Goal: Information Seeking & Learning: Learn about a topic

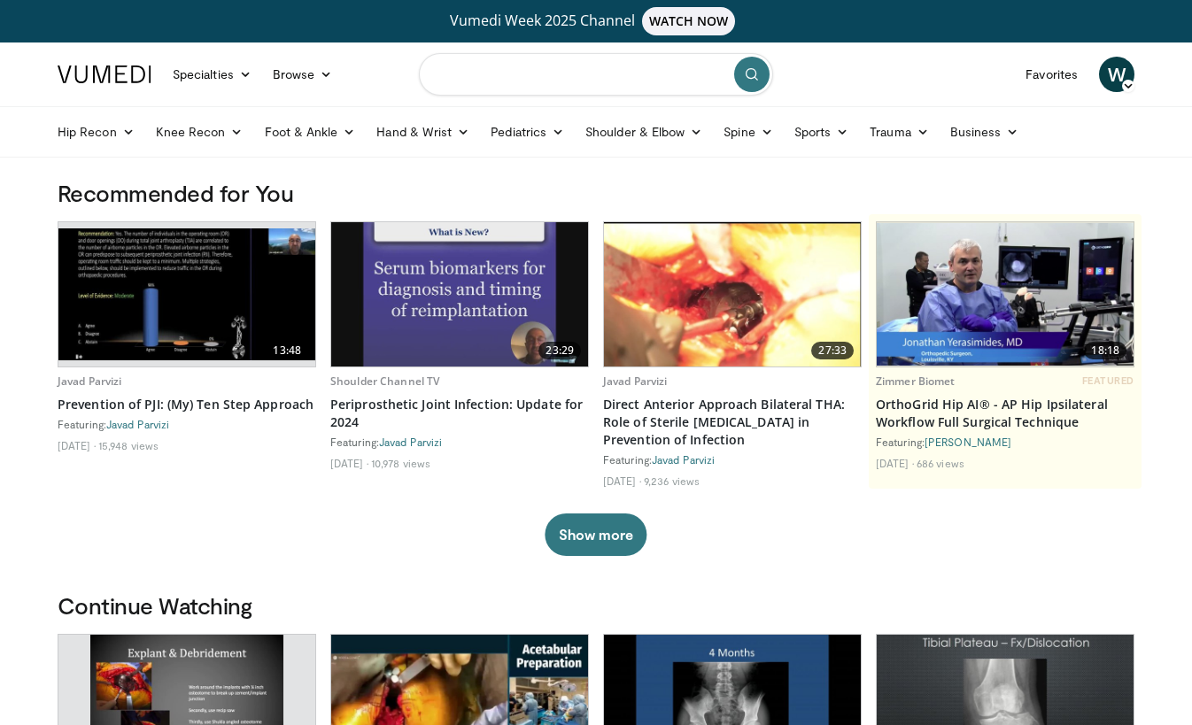
click at [567, 74] on input "Search topics, interventions" at bounding box center [596, 74] width 354 height 42
type input "*********"
click at [758, 81] on button "submit" at bounding box center [751, 74] width 35 height 35
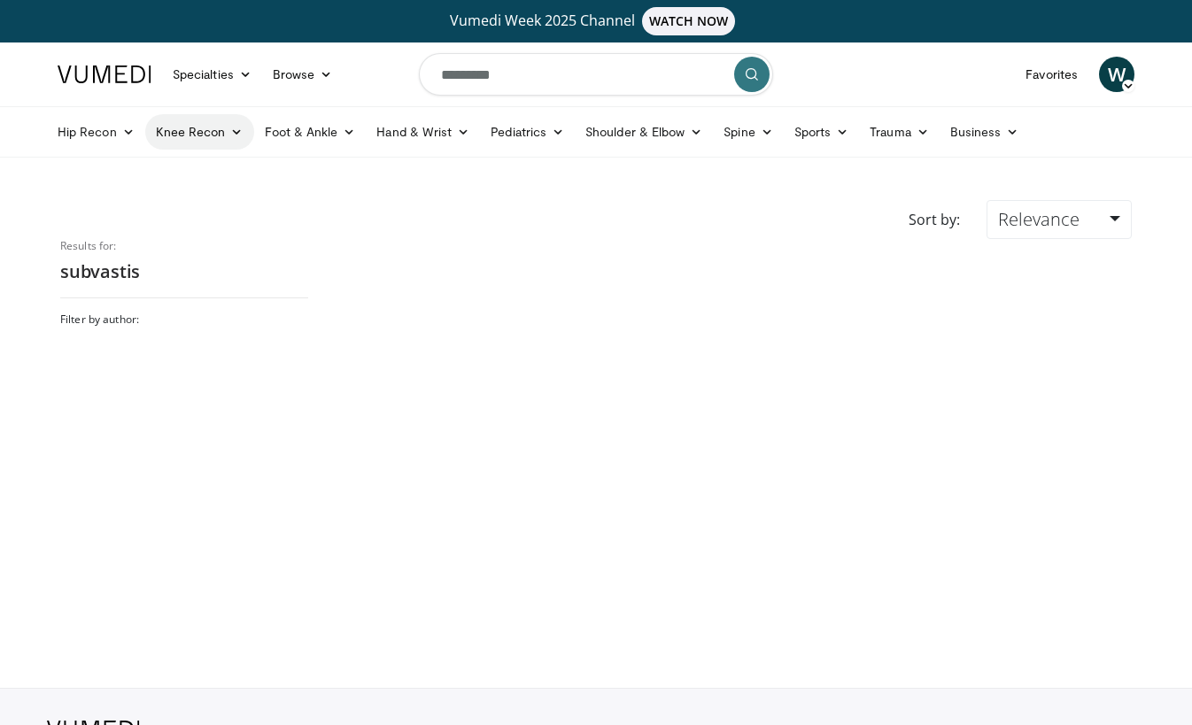
click at [212, 144] on link "Knee Recon" at bounding box center [199, 131] width 109 height 35
click at [220, 174] on link "Knee Arthroplasty" at bounding box center [251, 173] width 211 height 28
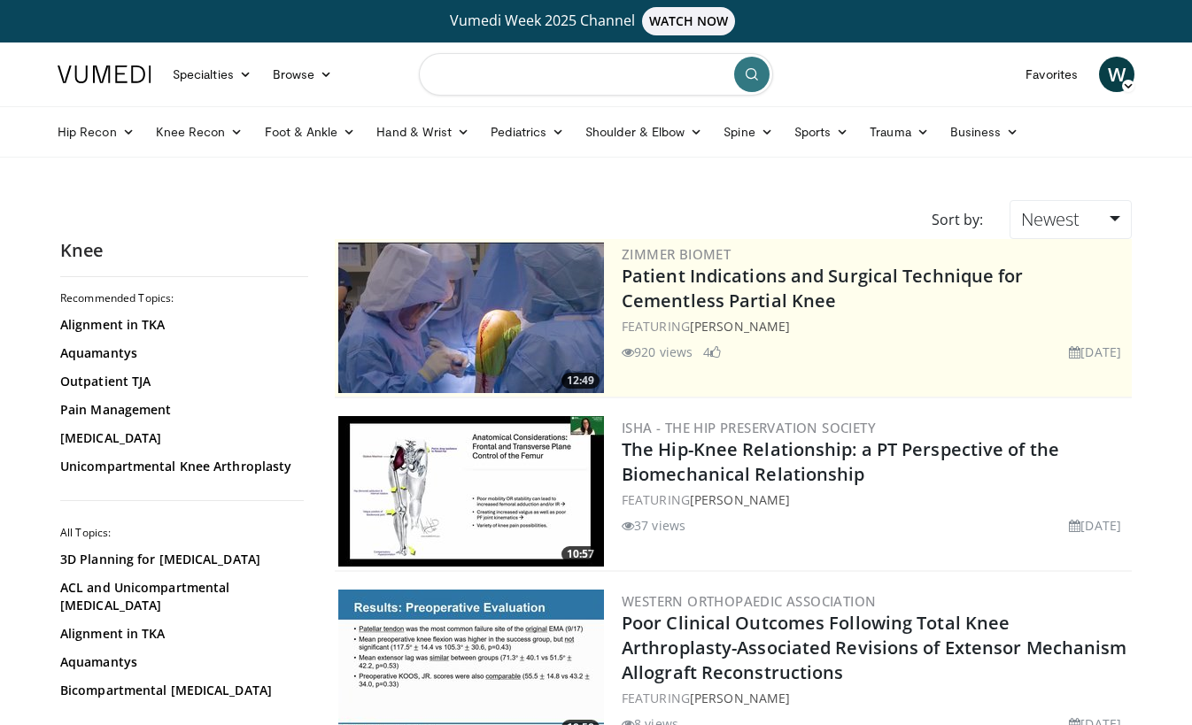
click at [629, 84] on input "Search topics, interventions" at bounding box center [596, 74] width 354 height 42
type input "**********"
click at [752, 75] on icon "submit" at bounding box center [752, 74] width 14 height 14
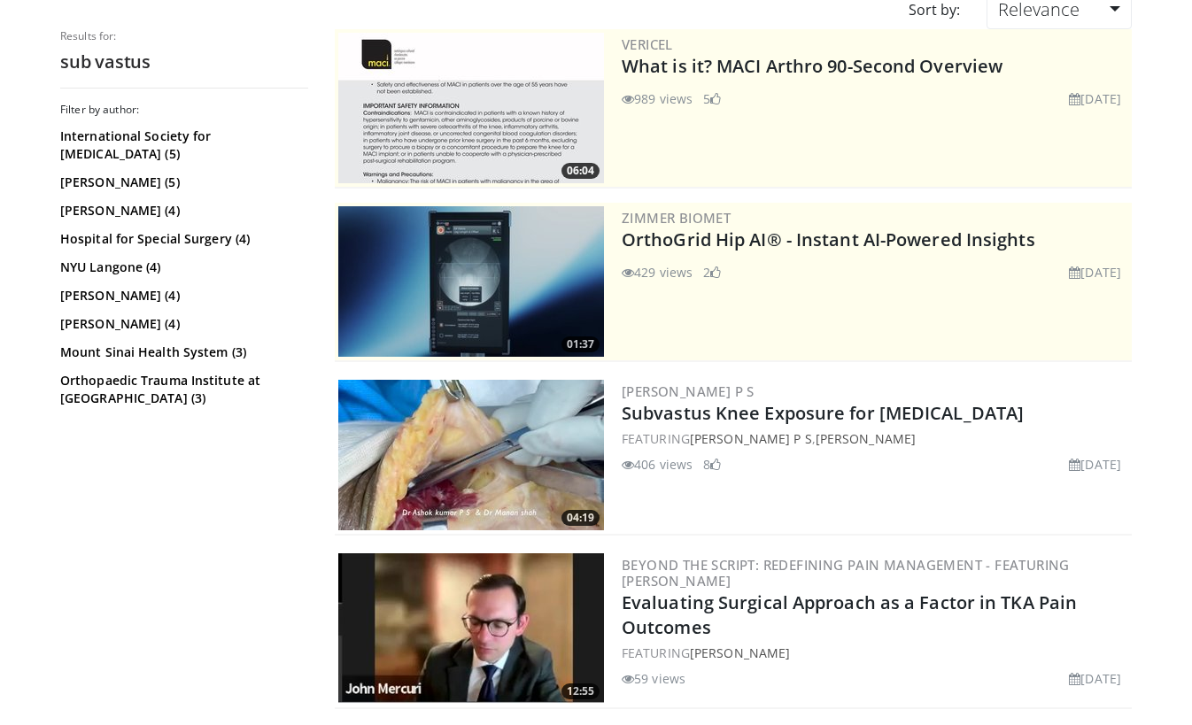
scroll to position [212, 0]
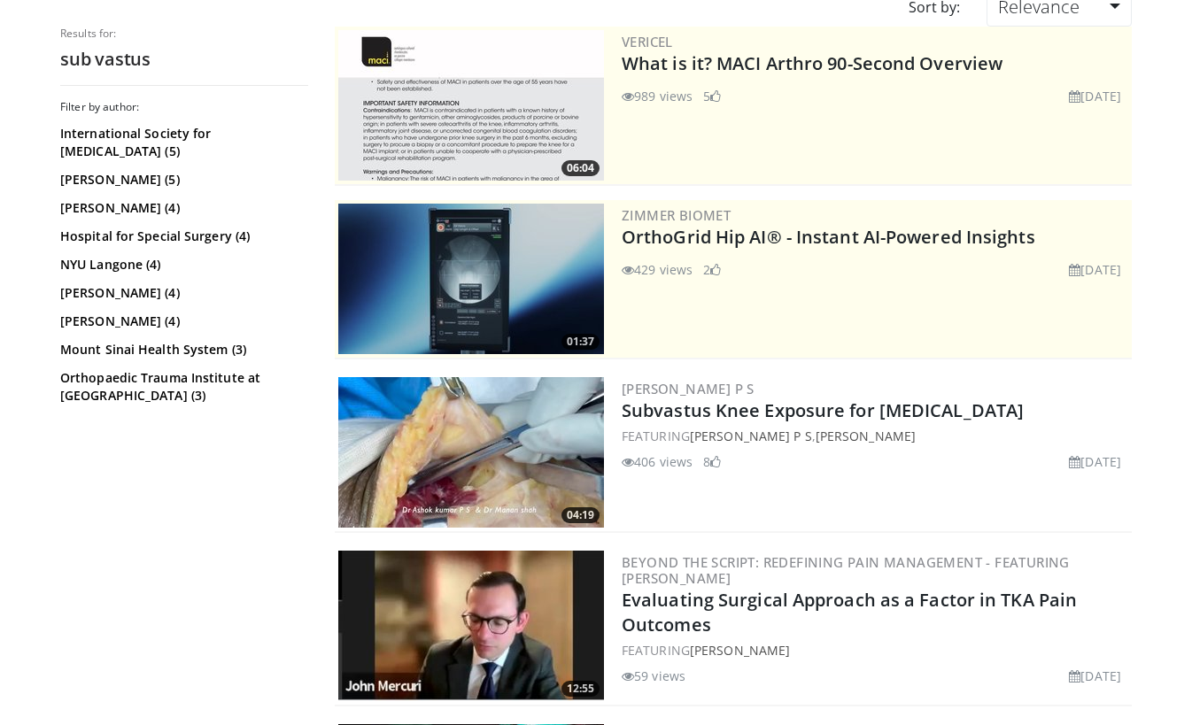
click at [676, 442] on div "FEATURING Ashok Kumar P S , Manan Shah" at bounding box center [874, 436] width 506 height 19
click at [672, 410] on link "Subvastus Knee Exposure for Total Knee Arthroplasty" at bounding box center [822, 410] width 402 height 24
click at [672, 410] on link "Subvastus Knee Exposure for [MEDICAL_DATA]" at bounding box center [822, 410] width 402 height 24
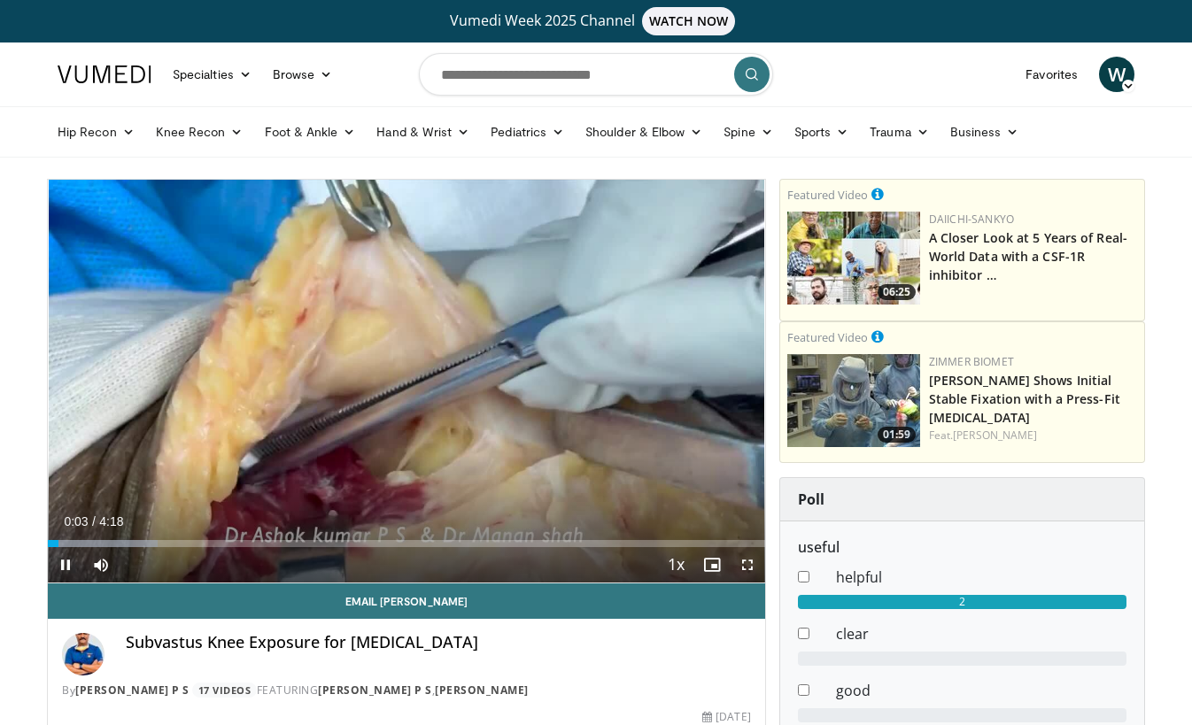
click at [745, 563] on span "Video Player" at bounding box center [746, 564] width 35 height 35
